Goal: Transaction & Acquisition: Purchase product/service

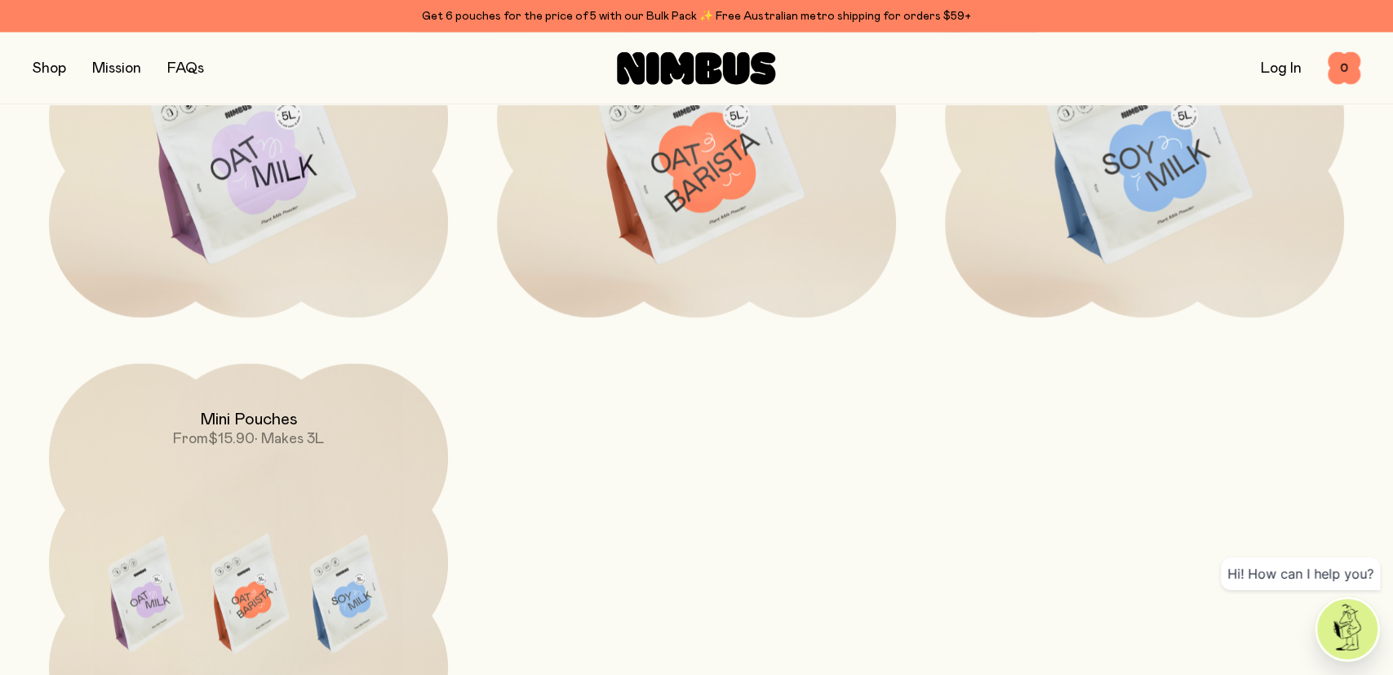
scroll to position [1848, 0]
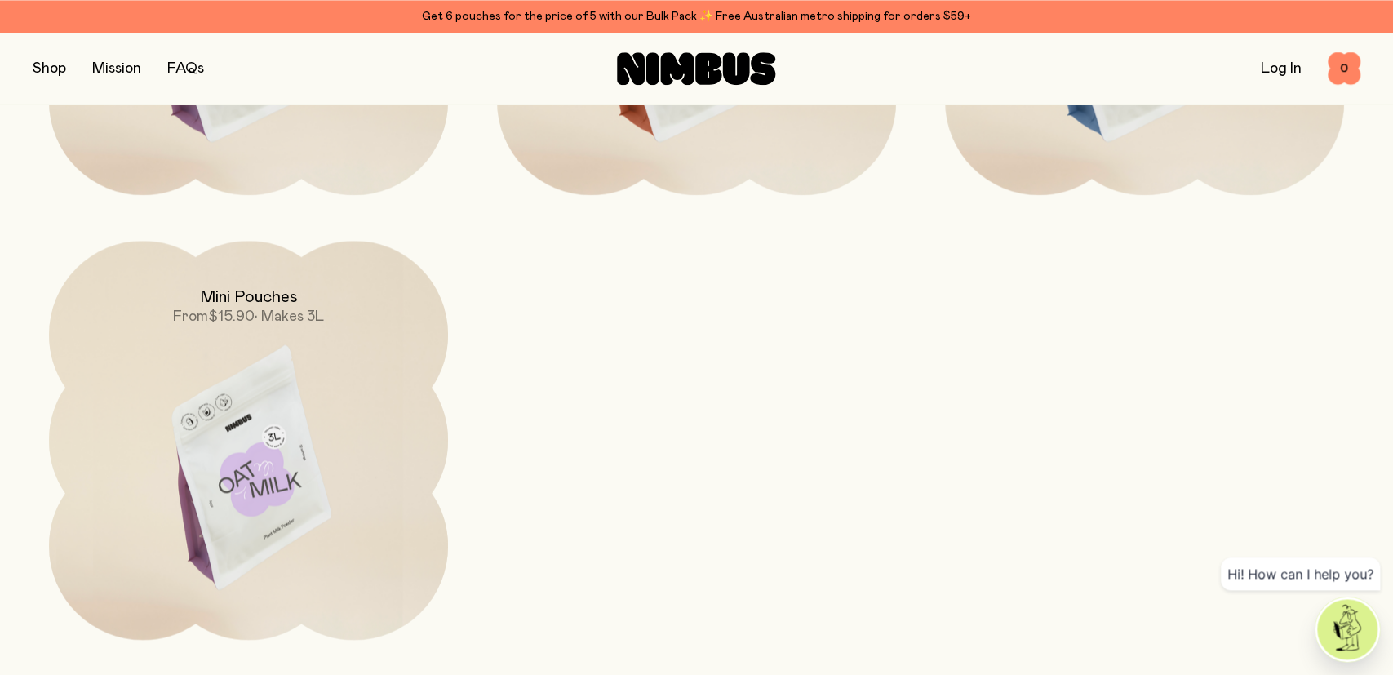
click at [264, 393] on img at bounding box center [248, 475] width 399 height 469
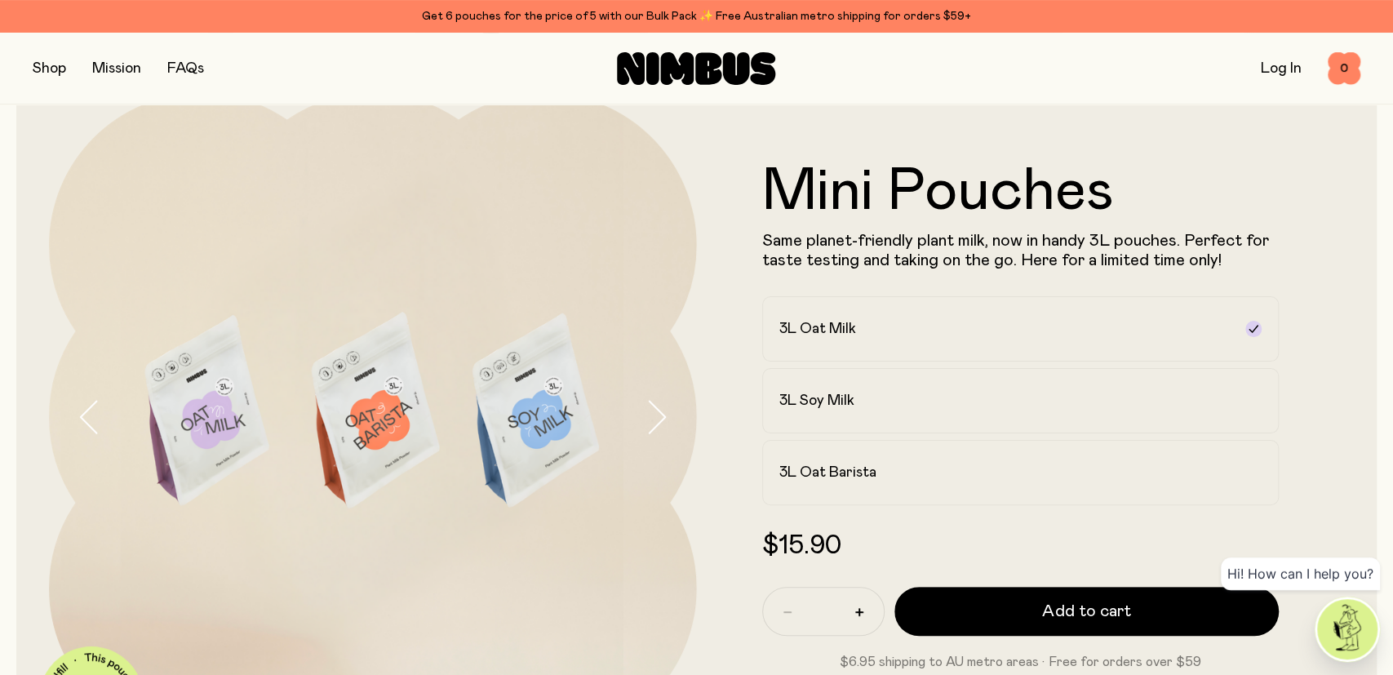
scroll to position [139, 0]
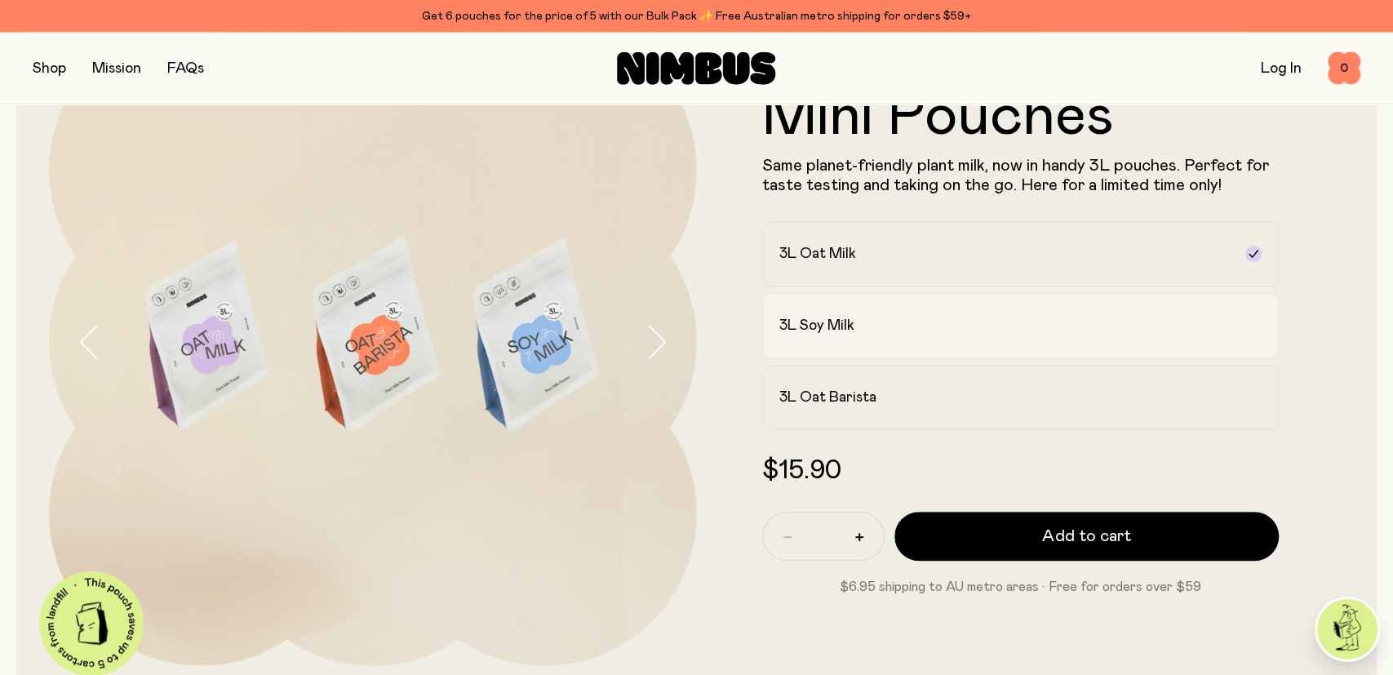
click at [1250, 326] on icon at bounding box center [1253, 325] width 9 height 7
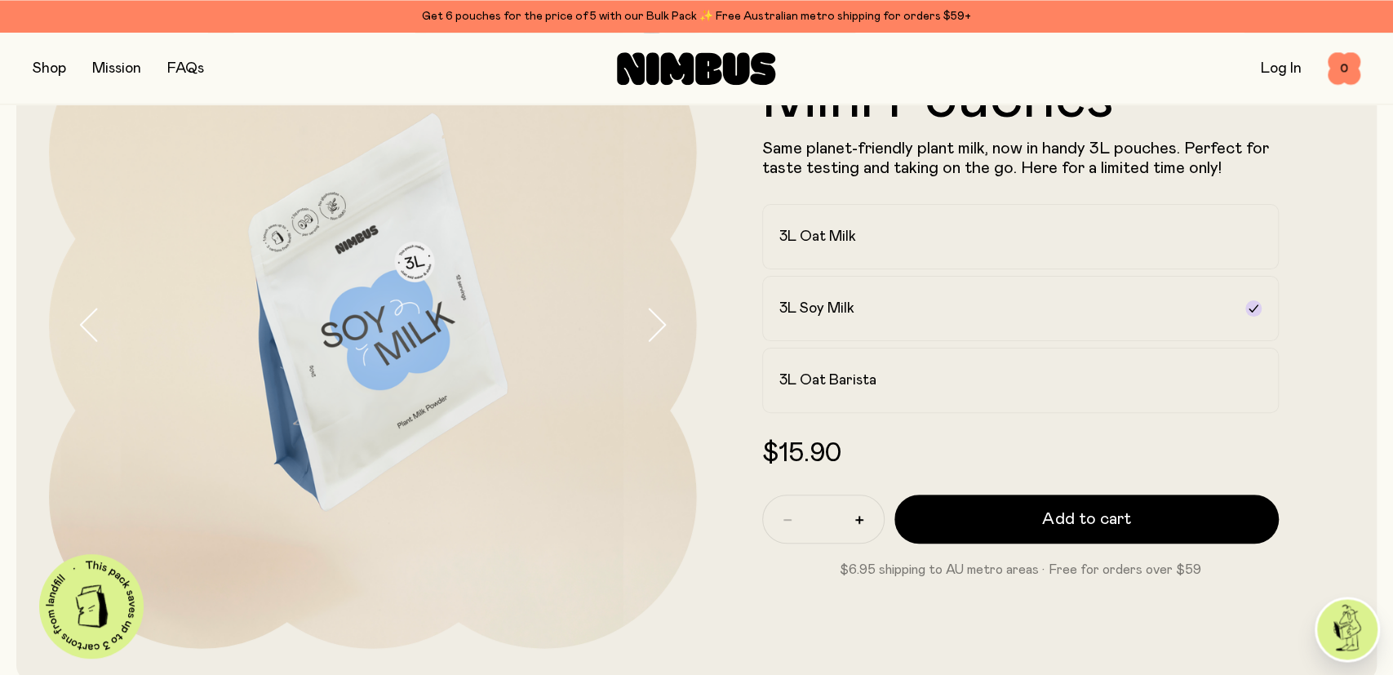
scroll to position [158, 0]
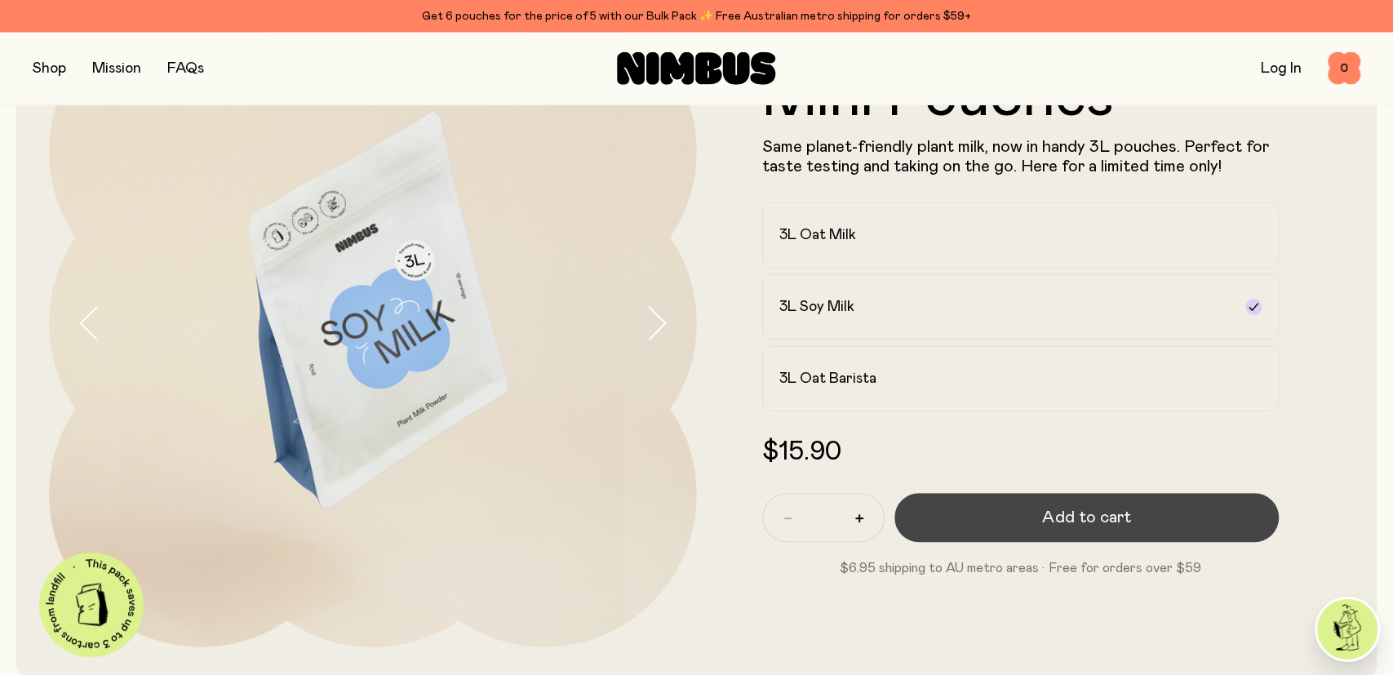
click at [1103, 519] on span "Add to cart" at bounding box center [1086, 517] width 88 height 23
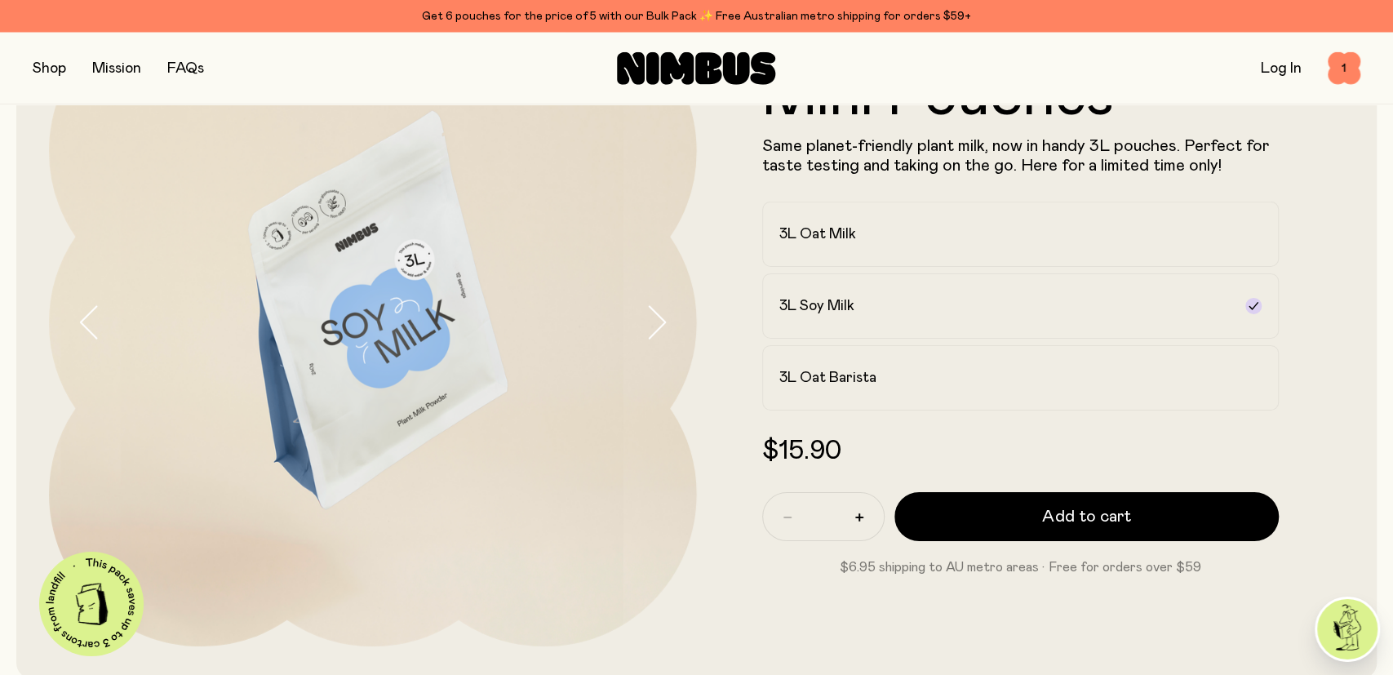
scroll to position [0, 0]
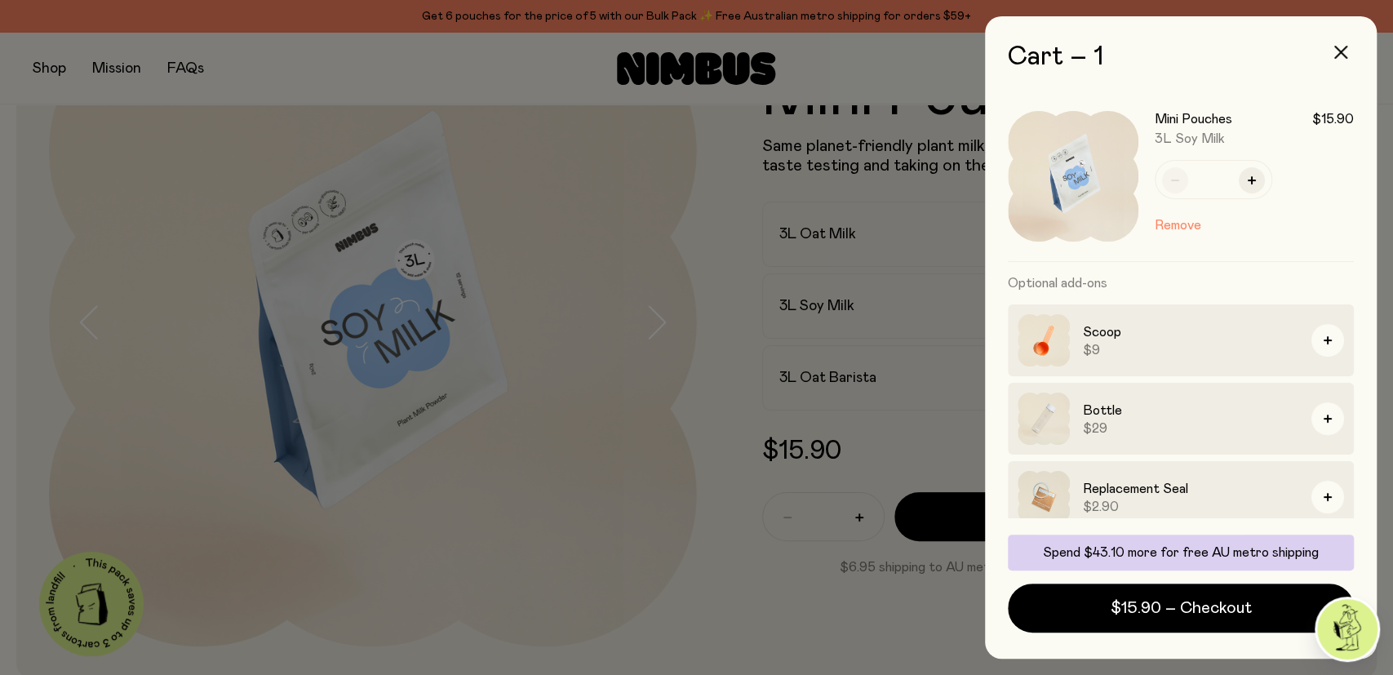
click at [709, 154] on div at bounding box center [696, 337] width 1393 height 675
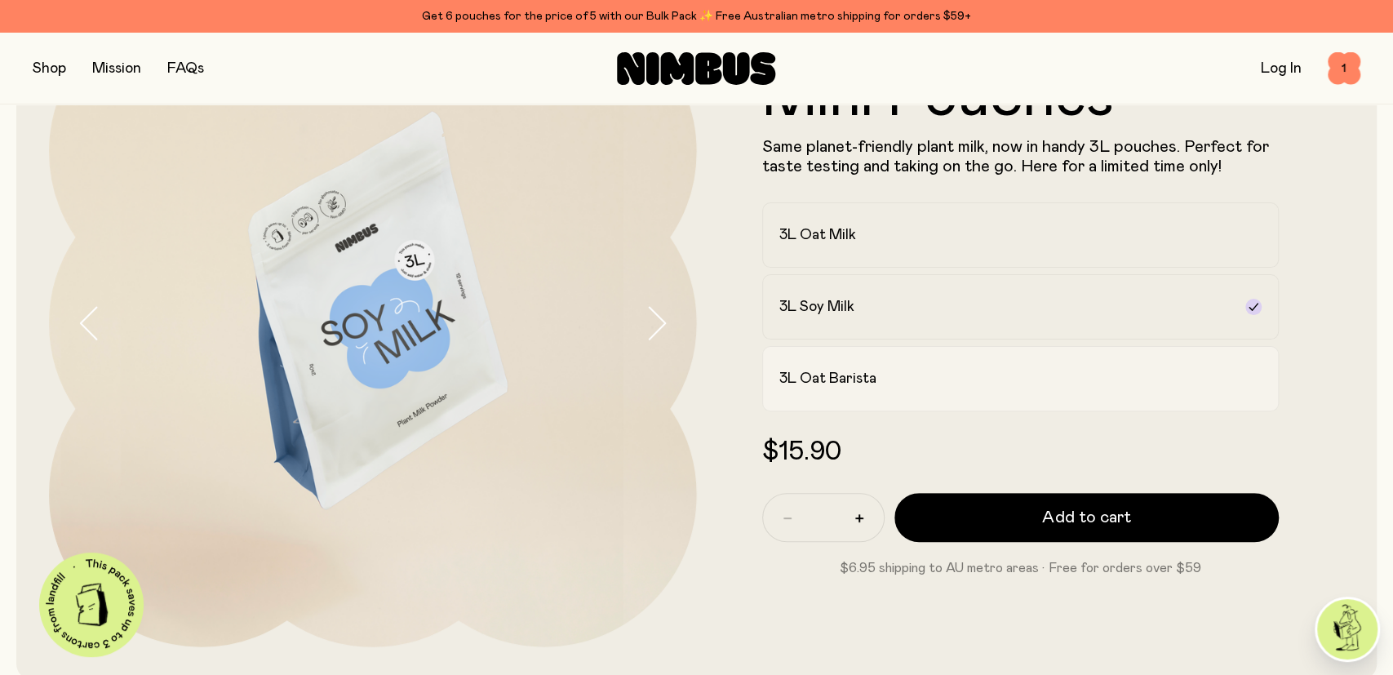
click at [910, 366] on label "3L Oat Barista" at bounding box center [1020, 378] width 517 height 65
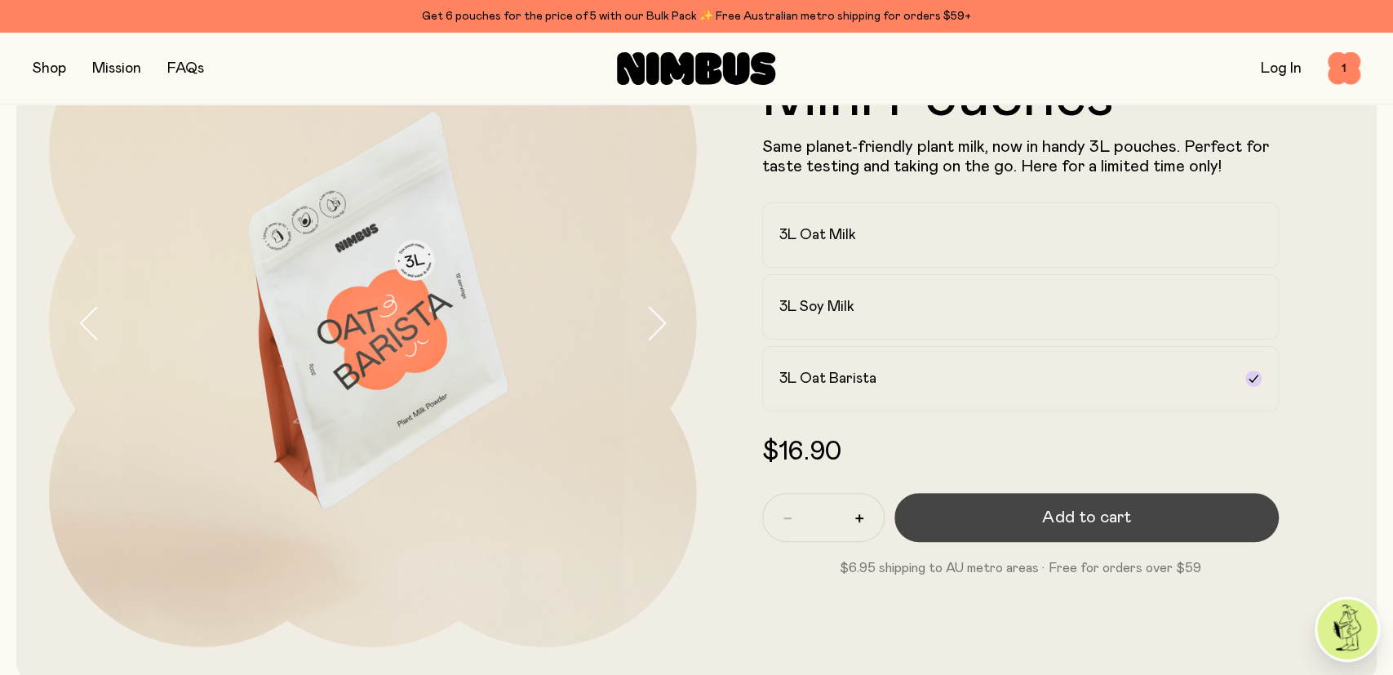
click at [1084, 513] on span "Add to cart" at bounding box center [1086, 517] width 88 height 23
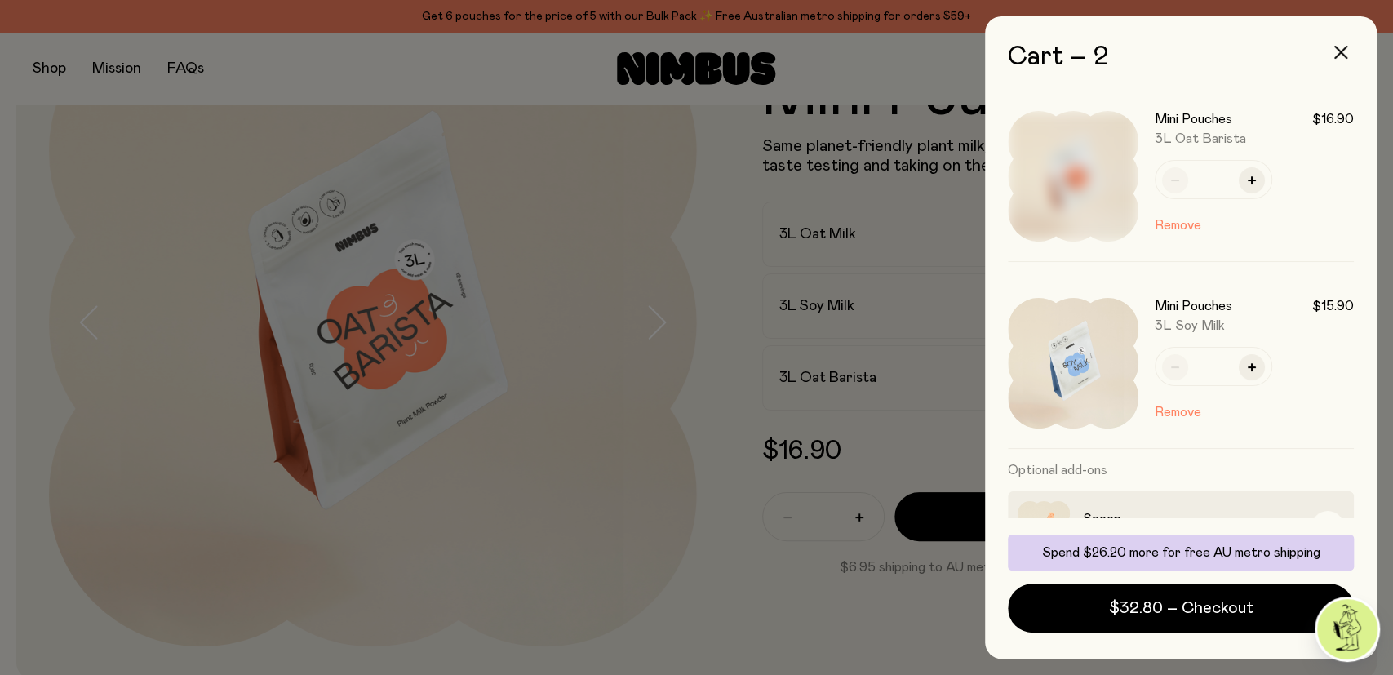
scroll to position [0, 0]
click at [678, 166] on div at bounding box center [696, 337] width 1393 height 675
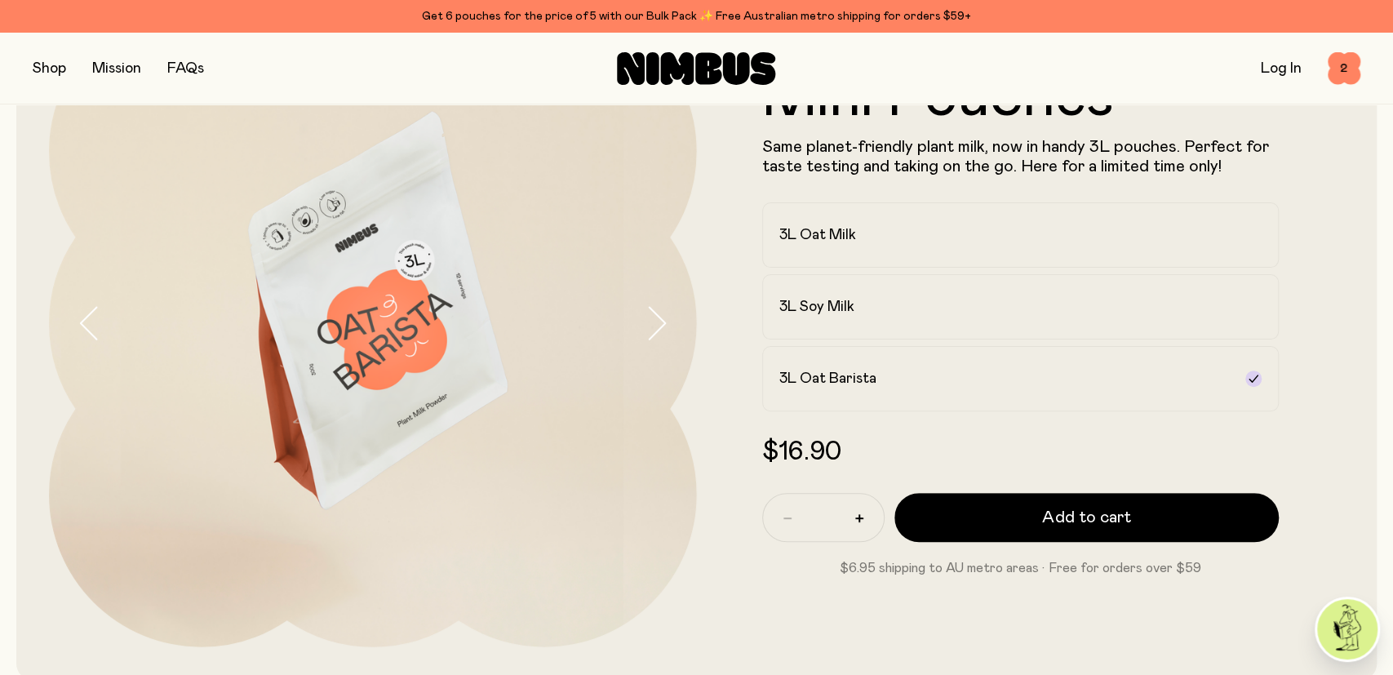
click at [51, 68] on button "button" at bounding box center [49, 68] width 33 height 23
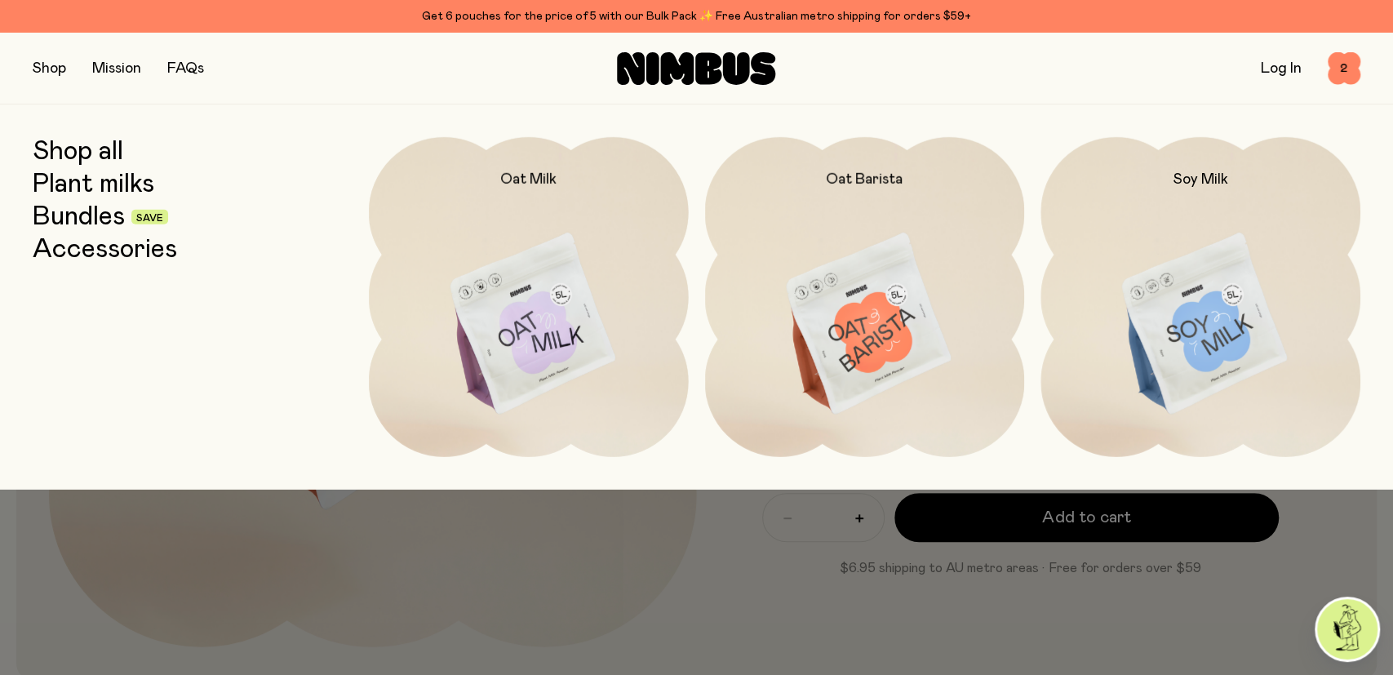
click at [87, 151] on link "Shop all" at bounding box center [78, 151] width 91 height 29
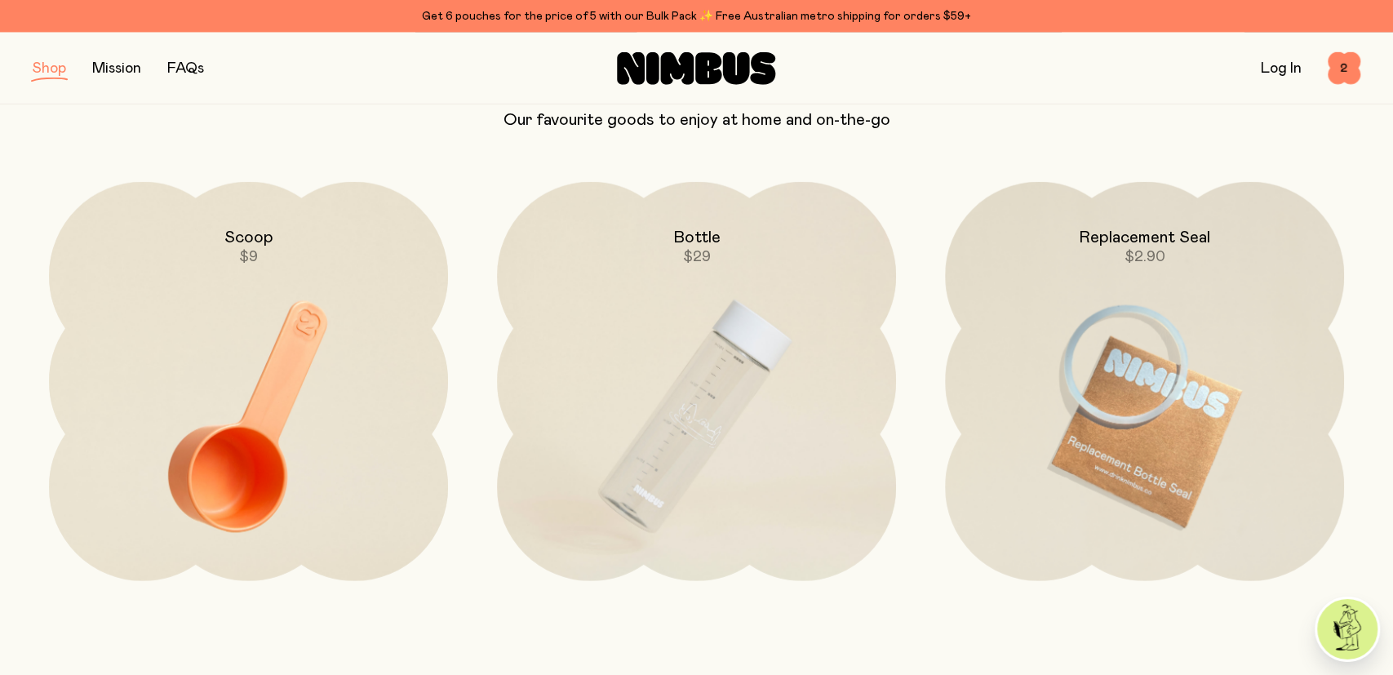
scroll to position [2821, 0]
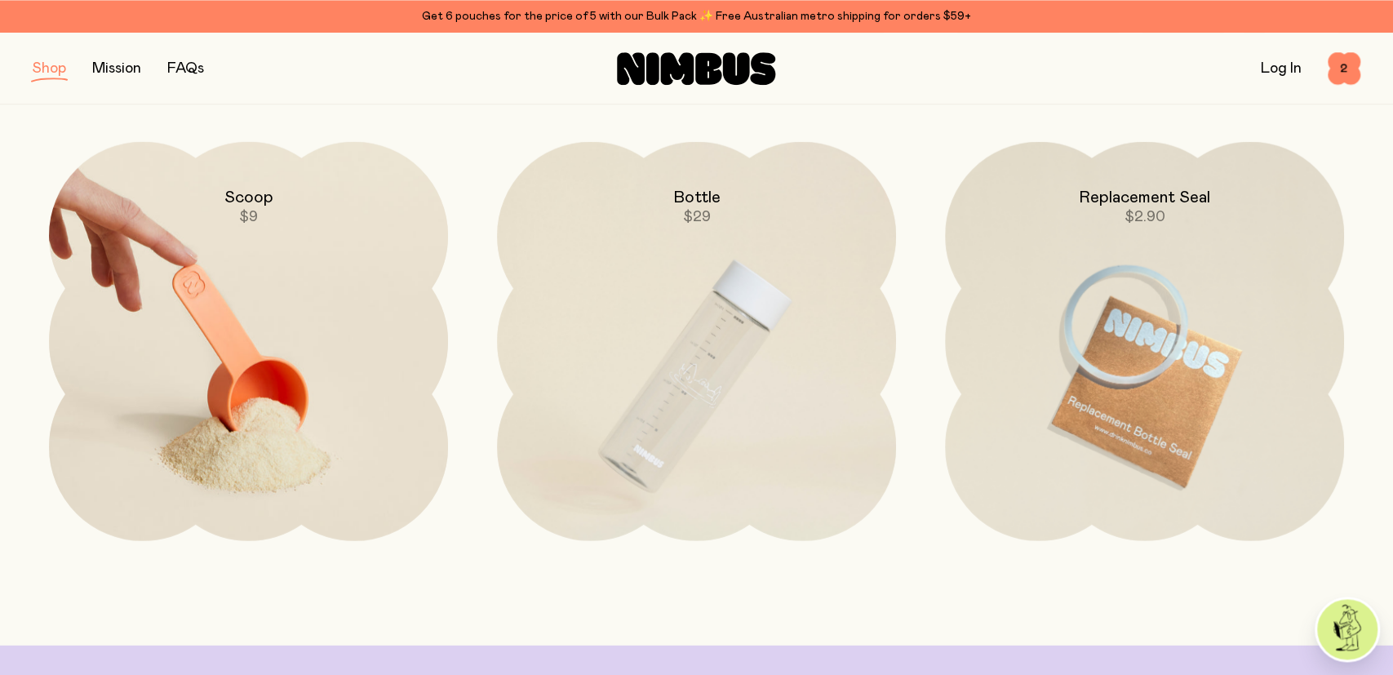
click at [278, 371] on img at bounding box center [248, 375] width 399 height 469
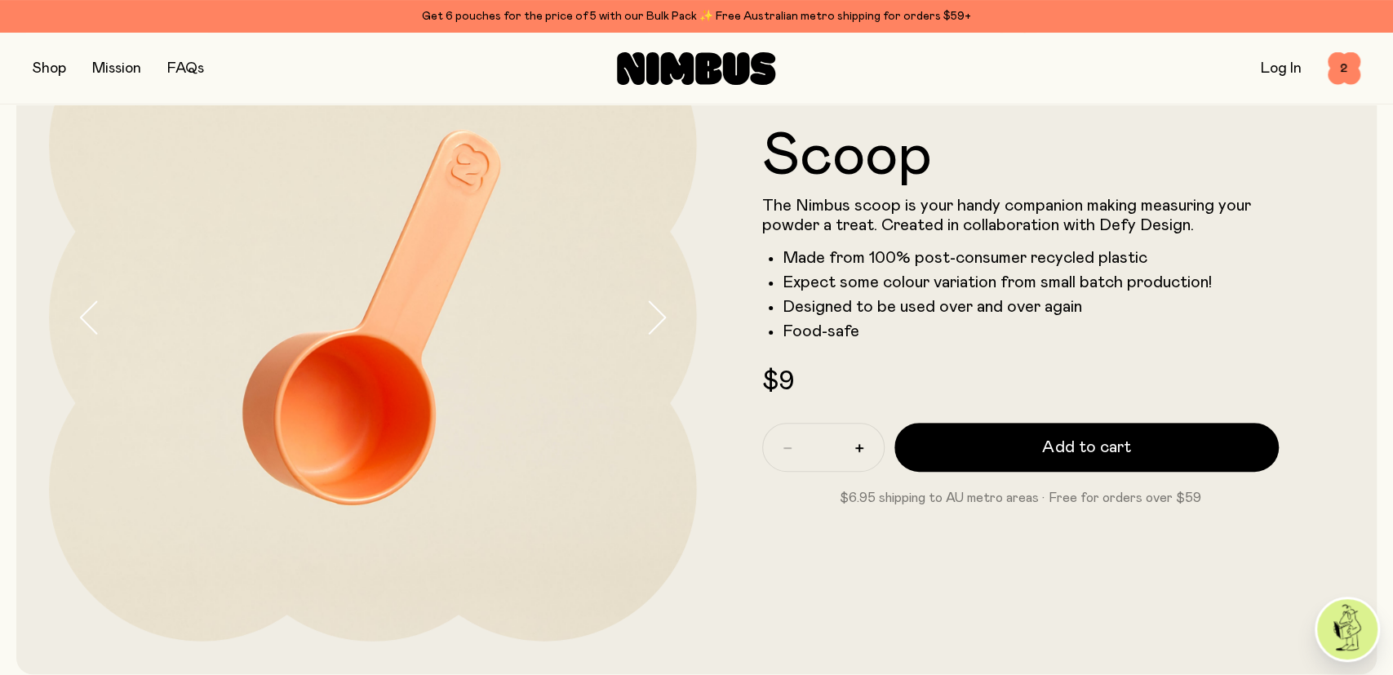
scroll to position [230, 0]
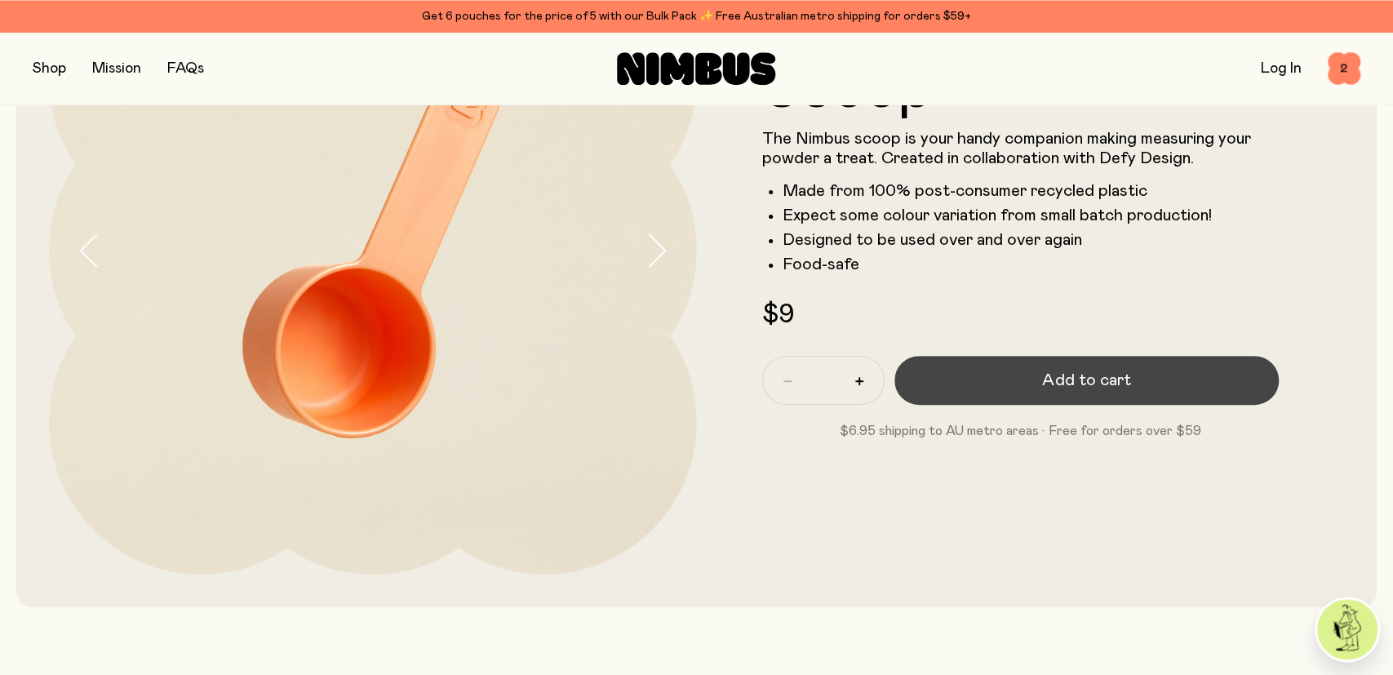
click at [1062, 389] on span "Add to cart" at bounding box center [1086, 380] width 88 height 23
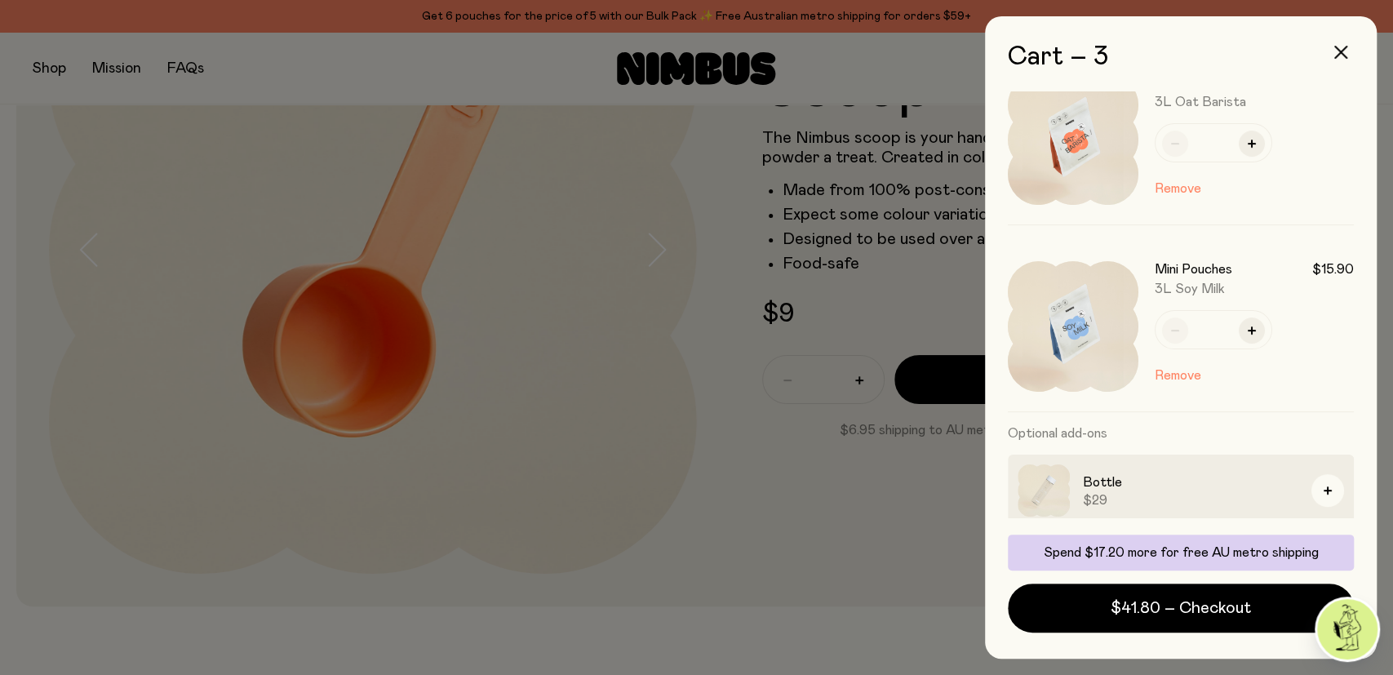
scroll to position [182, 0]
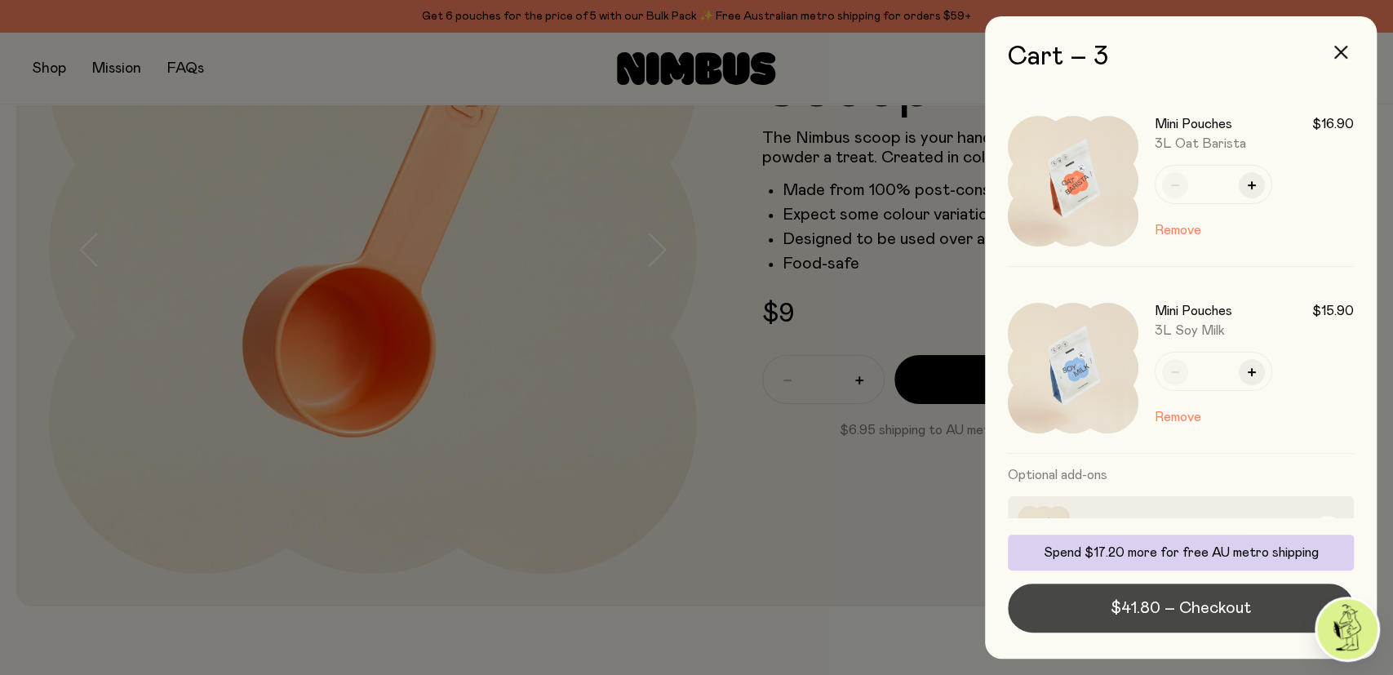
click at [1207, 610] on span "$41.80 – Checkout" at bounding box center [1181, 608] width 140 height 23
